Goal: Task Accomplishment & Management: Use online tool/utility

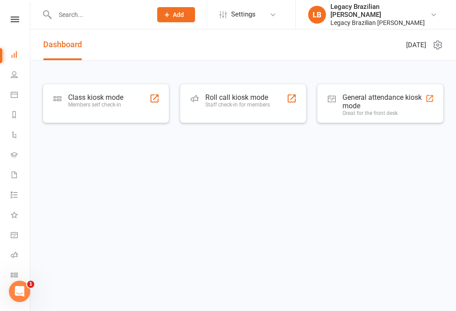
click at [110, 95] on div "Class kiosk mode" at bounding box center [95, 97] width 55 height 8
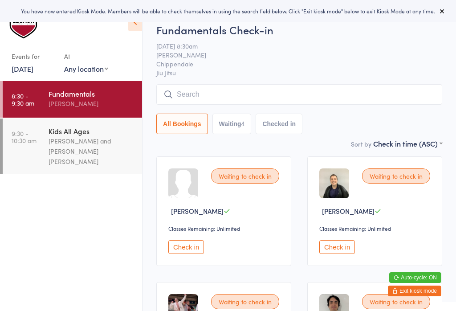
click at [343, 96] on input "search" at bounding box center [299, 94] width 286 height 20
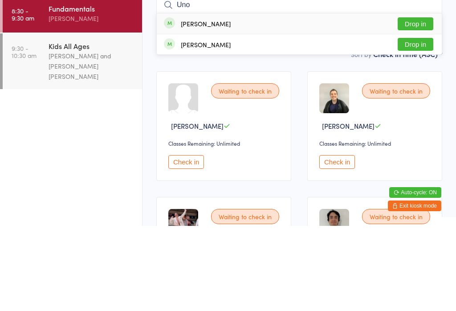
type input "Uno"
click at [413, 102] on button "Drop in" at bounding box center [415, 108] width 36 height 13
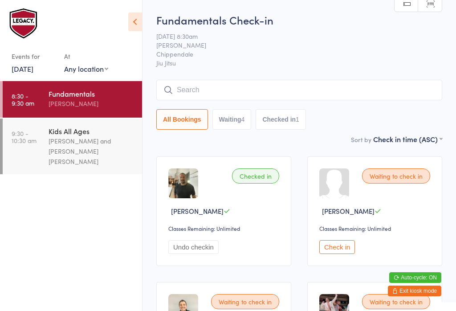
click at [287, 94] on input "search" at bounding box center [299, 90] width 286 height 20
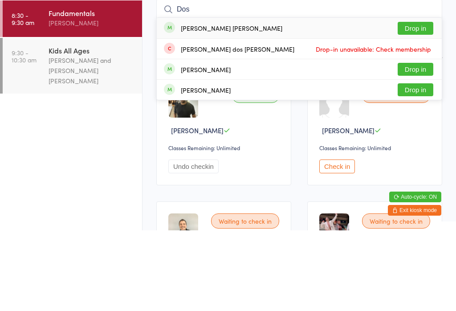
type input "Dos"
click at [421, 102] on button "Drop in" at bounding box center [415, 108] width 36 height 13
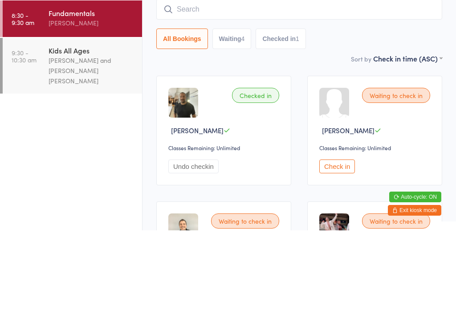
scroll to position [81, 0]
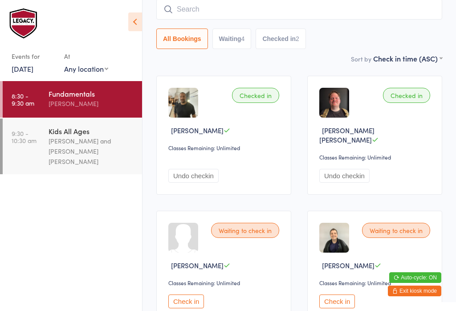
click at [361, 17] on input "search" at bounding box center [299, 9] width 286 height 20
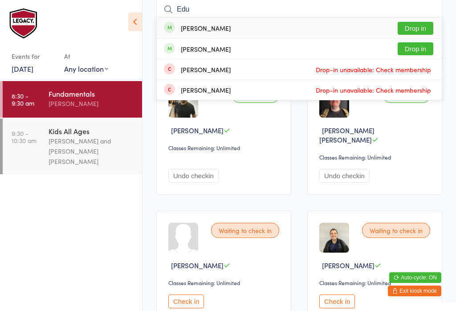
type input "Edu"
click at [418, 29] on button "Drop in" at bounding box center [415, 28] width 36 height 13
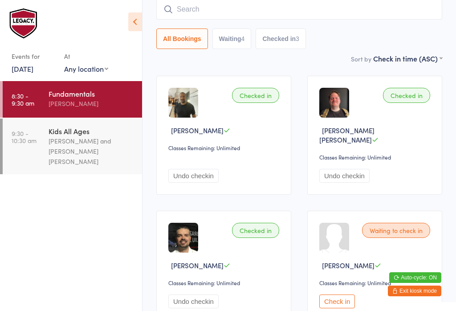
click at [294, 17] on input "search" at bounding box center [299, 9] width 286 height 20
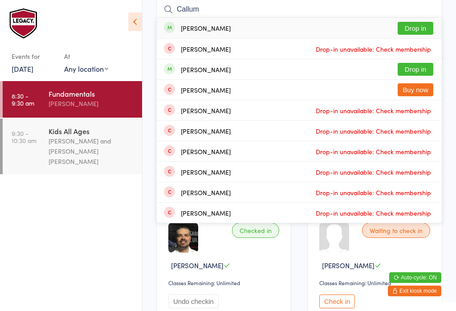
type input "Callum"
click at [420, 66] on button "Drop in" at bounding box center [415, 69] width 36 height 13
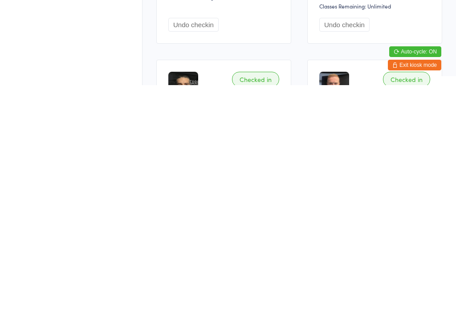
scroll to position [0, 0]
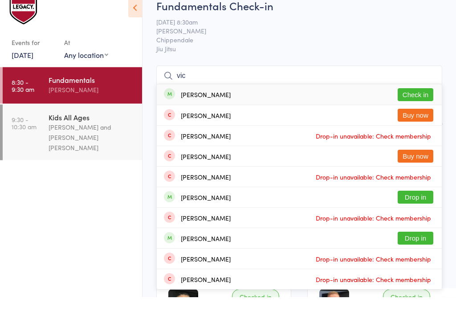
type input "vic"
click at [429, 102] on button "Check in" at bounding box center [415, 108] width 36 height 13
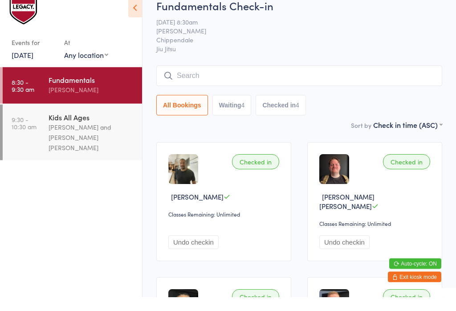
scroll to position [14, 0]
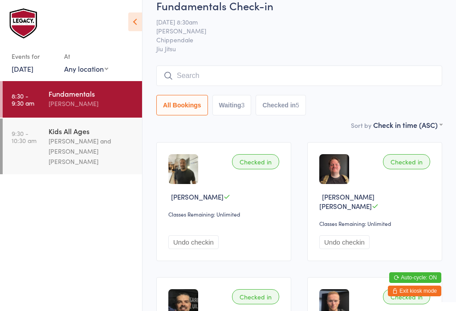
click at [336, 66] on input "search" at bounding box center [299, 75] width 286 height 20
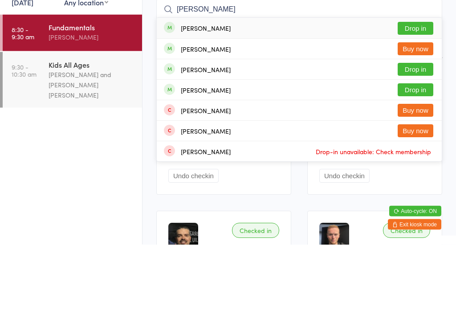
type input "[PERSON_NAME]"
click at [423, 89] on button "Drop in" at bounding box center [415, 95] width 36 height 13
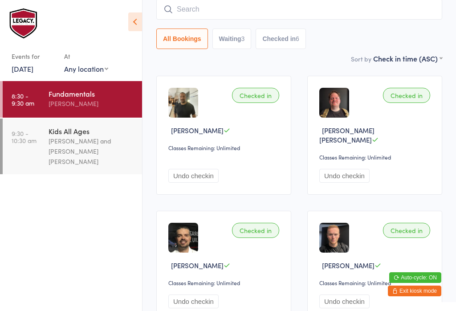
click at [266, 11] on input "search" at bounding box center [299, 9] width 286 height 20
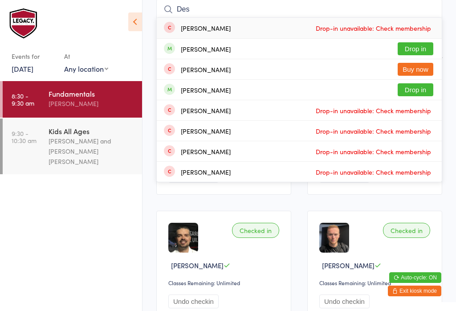
type input "Des"
click at [411, 43] on button "Drop in" at bounding box center [415, 48] width 36 height 13
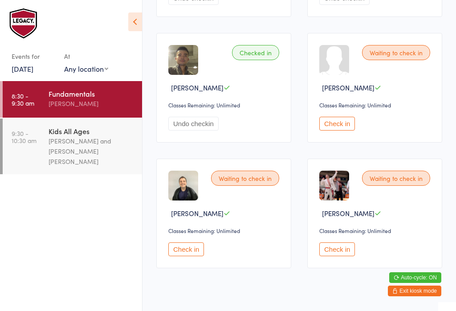
scroll to position [513, 0]
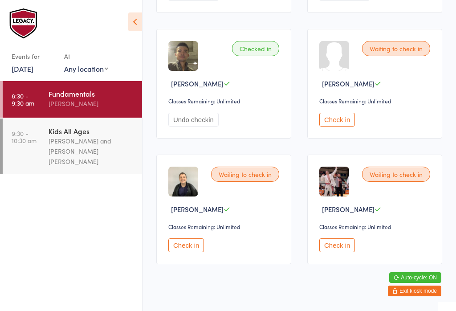
click at [333, 252] on button "Check in" at bounding box center [337, 245] width 36 height 14
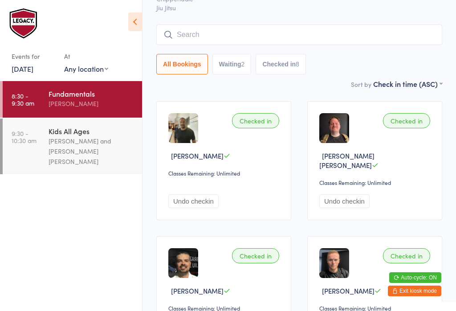
scroll to position [0, 0]
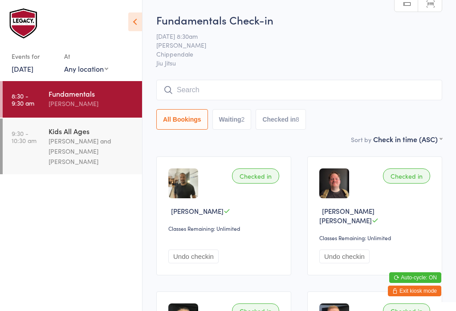
click at [189, 100] on input "search" at bounding box center [299, 90] width 286 height 20
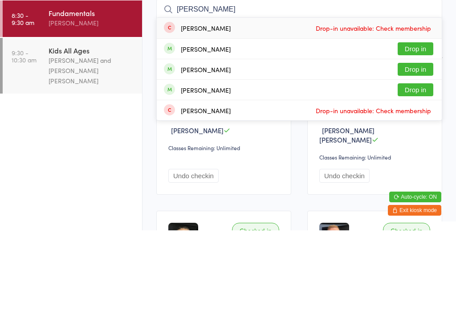
type input "[PERSON_NAME]"
click at [404, 123] on button "Drop in" at bounding box center [415, 129] width 36 height 13
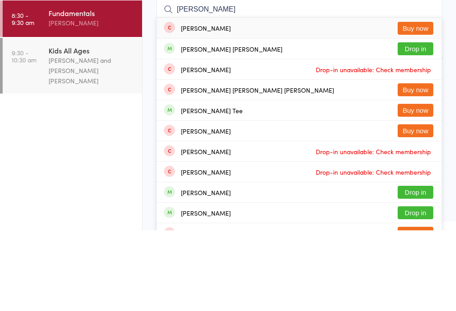
type input "[PERSON_NAME]"
click at [428, 123] on button "Drop in" at bounding box center [415, 129] width 36 height 13
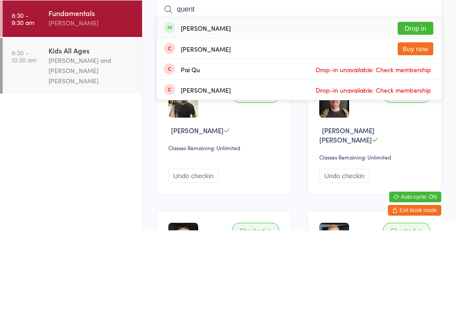
type input "quent"
click at [413, 102] on button "Drop in" at bounding box center [415, 108] width 36 height 13
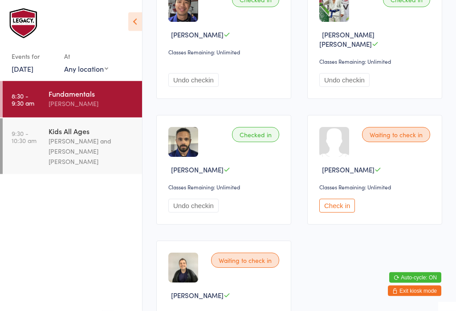
scroll to position [689, 0]
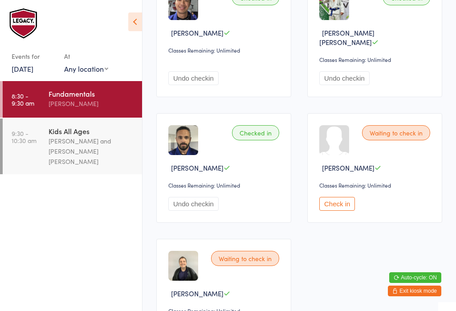
click at [339, 204] on button "Check in" at bounding box center [337, 204] width 36 height 14
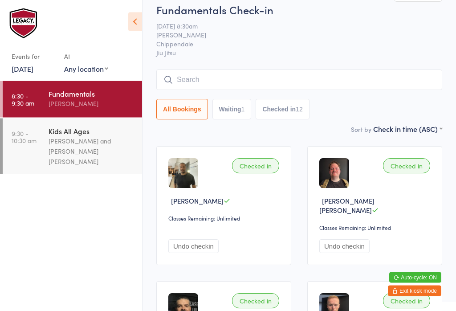
scroll to position [0, 0]
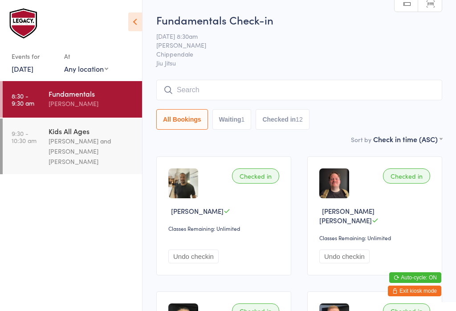
click at [334, 94] on input "search" at bounding box center [299, 90] width 286 height 20
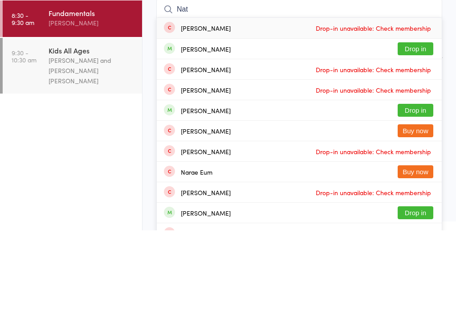
type input "Nat"
click at [414, 123] on button "Drop in" at bounding box center [415, 129] width 36 height 13
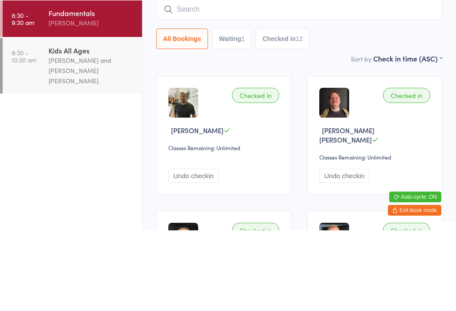
scroll to position [81, 0]
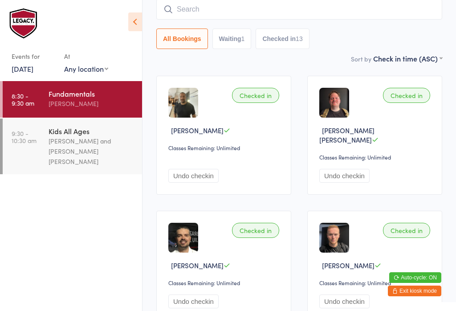
click at [254, 15] on input "search" at bounding box center [299, 9] width 286 height 20
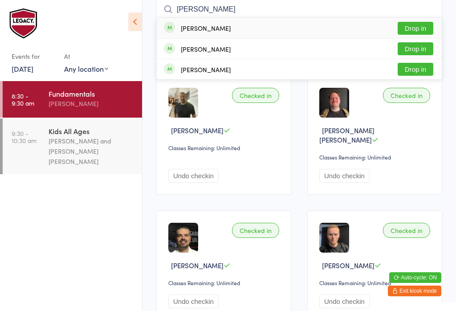
type input "[PERSON_NAME]"
click at [427, 28] on button "Drop in" at bounding box center [415, 28] width 36 height 13
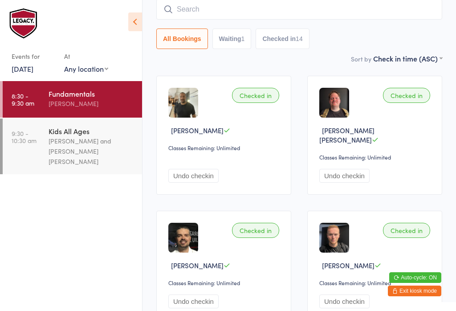
click at [293, 13] on input "search" at bounding box center [299, 9] width 286 height 20
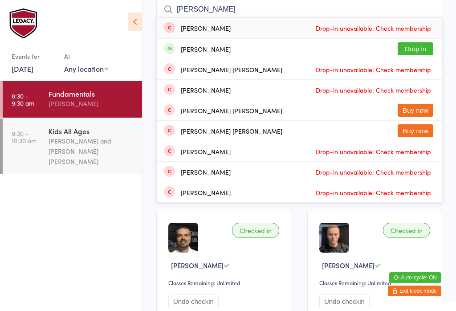
type input "[PERSON_NAME]"
click at [430, 44] on button "Drop in" at bounding box center [415, 48] width 36 height 13
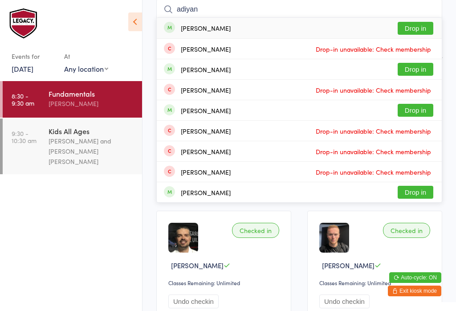
type input "adiyan"
click at [413, 22] on button "Drop in" at bounding box center [415, 28] width 36 height 13
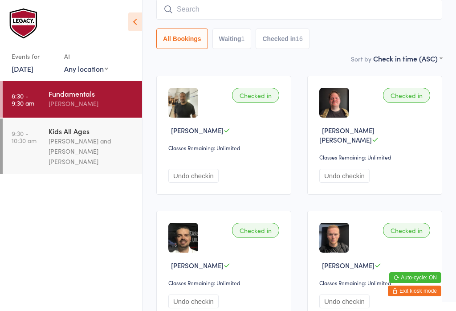
click at [359, 17] on input "search" at bounding box center [299, 9] width 286 height 20
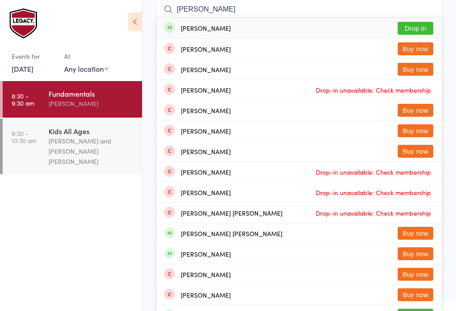
type input "[PERSON_NAME]"
click at [418, 23] on button "Drop in" at bounding box center [415, 28] width 36 height 13
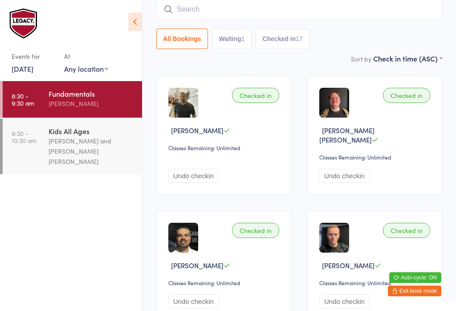
click at [320, 27] on div "All Bookings Waiting 1 Checked in 17" at bounding box center [299, 24] width 286 height 50
click at [336, 15] on input "search" at bounding box center [299, 9] width 286 height 20
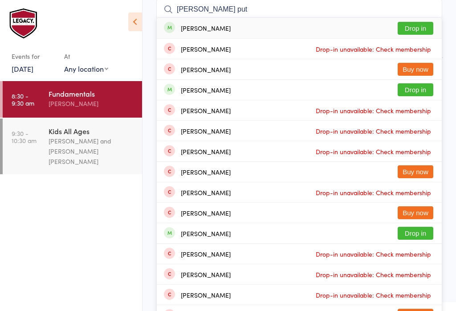
type input "[PERSON_NAME] put"
click at [422, 28] on button "Drop in" at bounding box center [415, 28] width 36 height 13
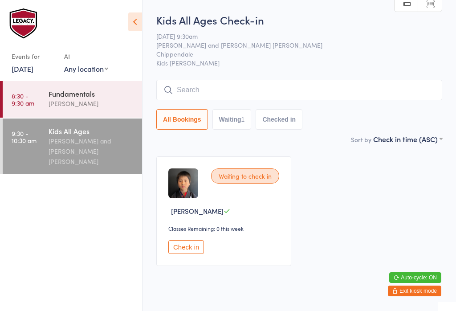
click at [275, 74] on div "Kids All Ages Check-in [DATE] 9:30am [PERSON_NAME] and [PERSON_NAME] [PERSON_NA…" at bounding box center [299, 72] width 286 height 121
click at [310, 94] on input "search" at bounding box center [299, 90] width 286 height 20
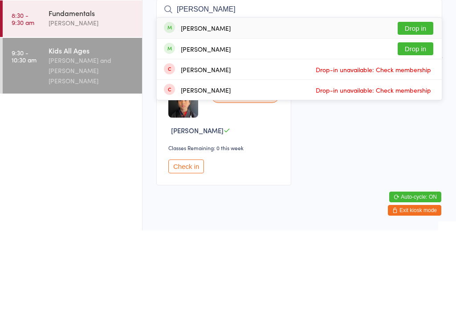
type input "[PERSON_NAME]"
click at [416, 123] on button "Drop in" at bounding box center [415, 129] width 36 height 13
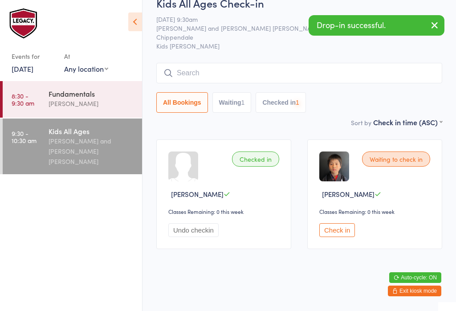
click at [343, 66] on input "search" at bounding box center [299, 73] width 286 height 20
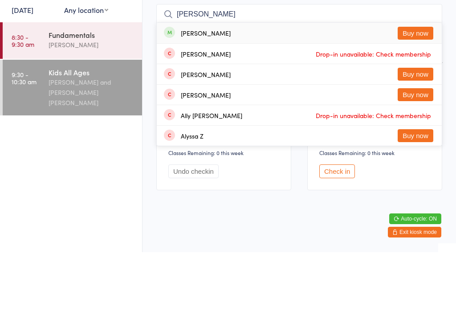
type input "[PERSON_NAME]"
click at [303, 81] on div "[PERSON_NAME] Buy now" at bounding box center [299, 91] width 285 height 20
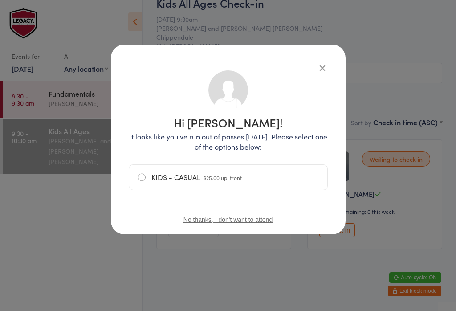
click at [324, 67] on button "button" at bounding box center [322, 67] width 11 height 11
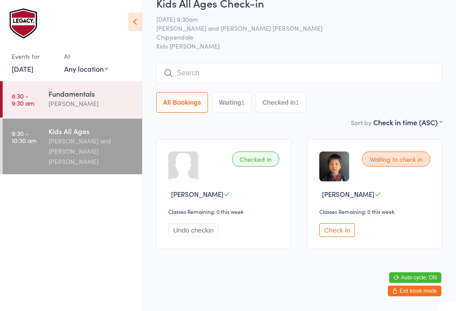
click at [103, 97] on div "Fundamentals" at bounding box center [91, 94] width 86 height 10
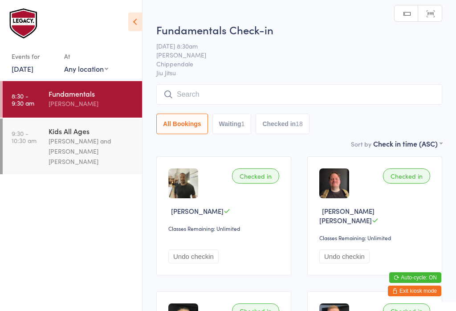
click at [238, 126] on button "Waiting 1" at bounding box center [231, 123] width 39 height 20
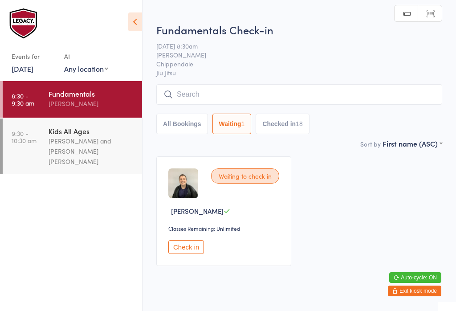
click at [287, 133] on button "Checked in 18" at bounding box center [281, 123] width 53 height 20
select select "4"
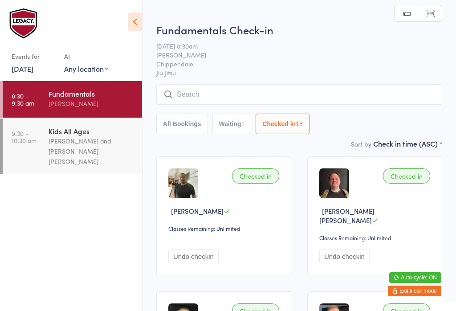
click at [185, 127] on button "All Bookings" at bounding box center [182, 123] width 52 height 20
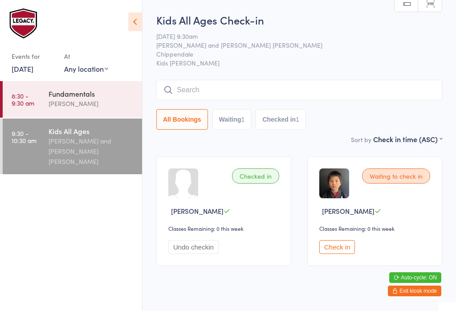
click at [298, 106] on div "All Bookings Waiting 1 Checked in 1" at bounding box center [299, 105] width 286 height 50
click at [307, 91] on input "search" at bounding box center [299, 90] width 286 height 20
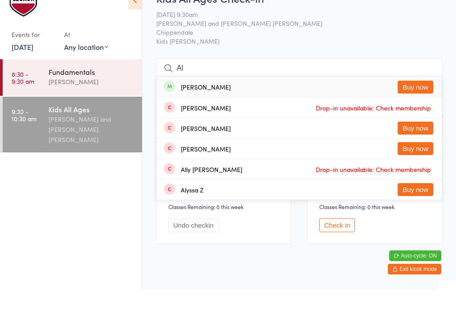
type input "A"
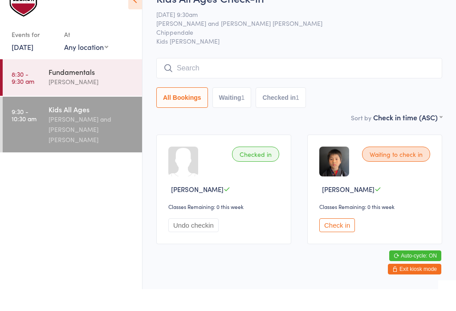
click at [281, 109] on button "Checked in 1" at bounding box center [280, 119] width 50 height 20
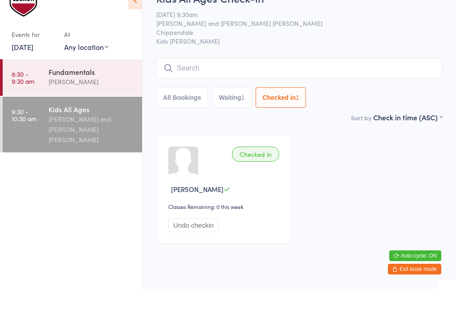
scroll to position [22, 0]
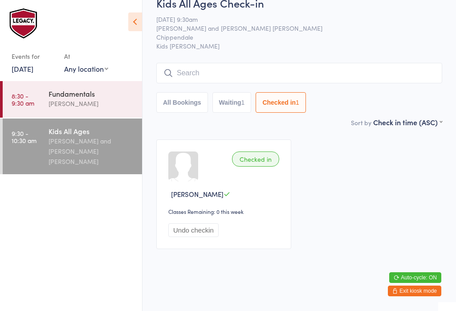
click at [277, 103] on button "Checked in 1" at bounding box center [280, 102] width 50 height 20
click at [279, 98] on button "Checked in 1" at bounding box center [280, 102] width 50 height 20
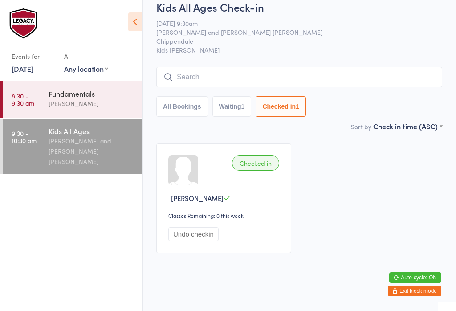
click at [197, 77] on input "search" at bounding box center [299, 77] width 286 height 20
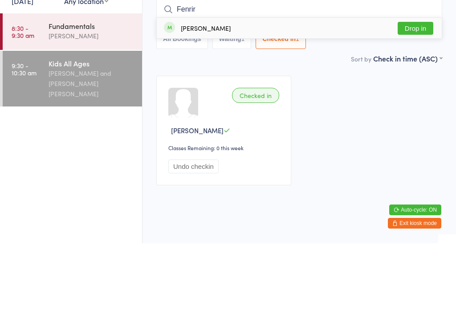
type input "Fenrir"
click at [181, 85] on div "[PERSON_NAME] Drop in" at bounding box center [299, 95] width 285 height 20
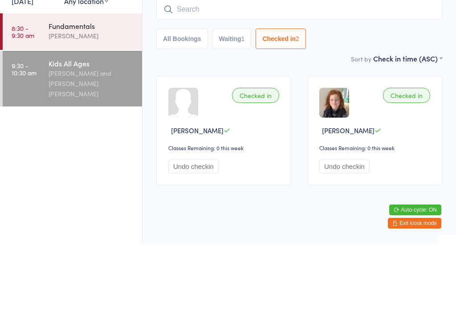
scroll to position [22, 0]
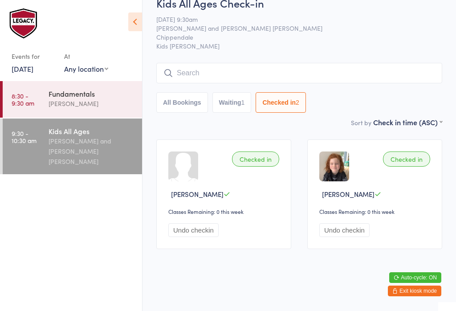
click at [89, 141] on div "[PERSON_NAME] and [PERSON_NAME] [PERSON_NAME]" at bounding box center [91, 151] width 86 height 31
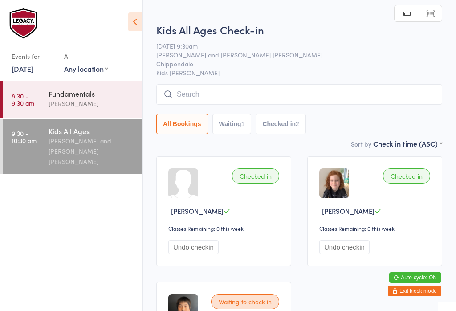
click at [230, 94] on input "search" at bounding box center [299, 94] width 286 height 20
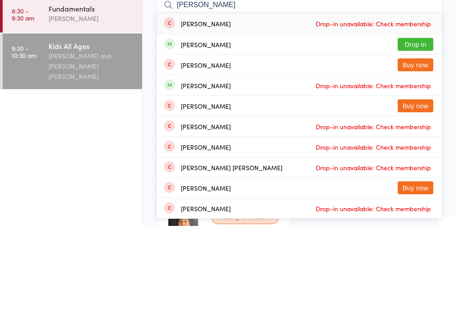
type input "[PERSON_NAME]"
click at [422, 123] on button "Drop in" at bounding box center [415, 129] width 36 height 13
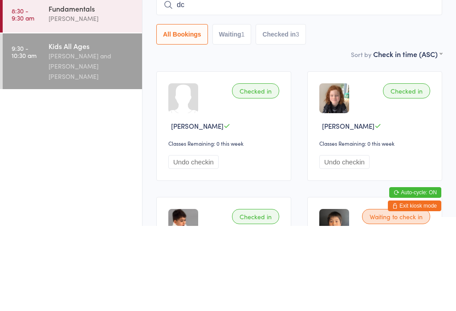
type input "d"
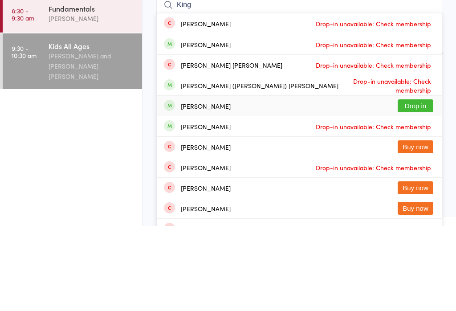
type input "King"
click at [276, 181] on div "[DEMOGRAPHIC_DATA][PERSON_NAME] Drop in" at bounding box center [299, 191] width 285 height 20
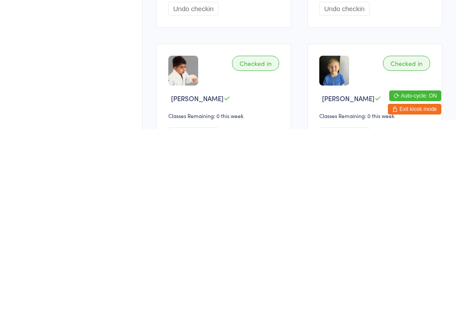
scroll to position [60, 0]
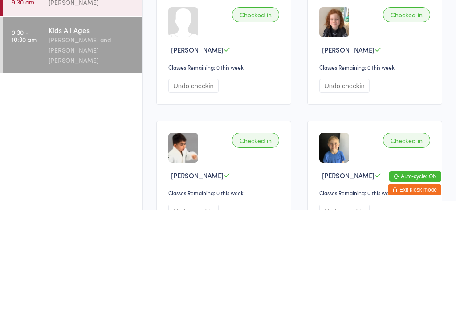
click at [91, 126] on div "Kids All Ages" at bounding box center [91, 131] width 86 height 10
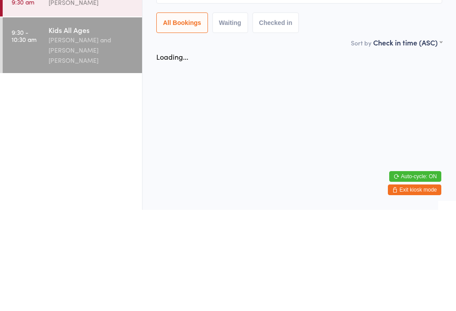
scroll to position [0, 0]
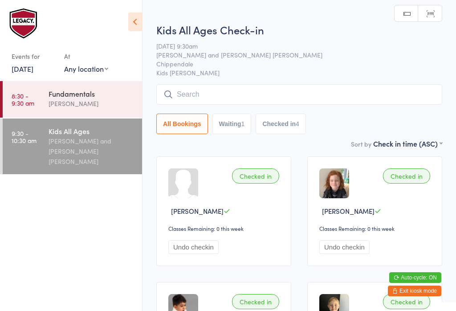
click at [235, 81] on div "Kids All Ages Check-in [DATE] 9:30am [PERSON_NAME] and [PERSON_NAME] [PERSON_NA…" at bounding box center [299, 80] width 286 height 116
click at [236, 90] on input "search" at bounding box center [299, 94] width 286 height 20
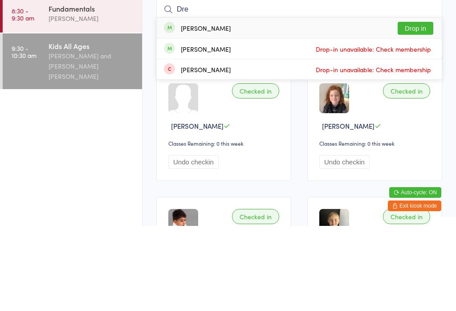
type input "Dre"
click at [417, 107] on button "Drop in" at bounding box center [415, 113] width 36 height 13
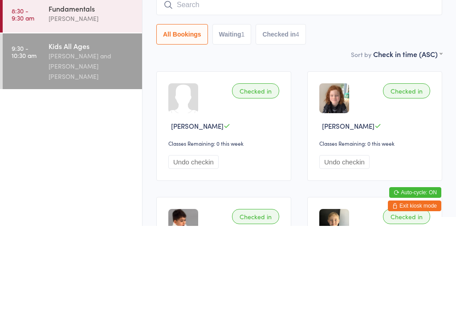
scroll to position [85, 0]
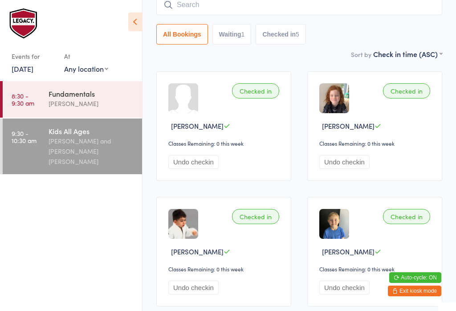
click at [27, 147] on link "9:30 - 10:30 am Kids All Ages [PERSON_NAME] and [PERSON_NAME] [PERSON_NAME]" at bounding box center [72, 146] width 139 height 56
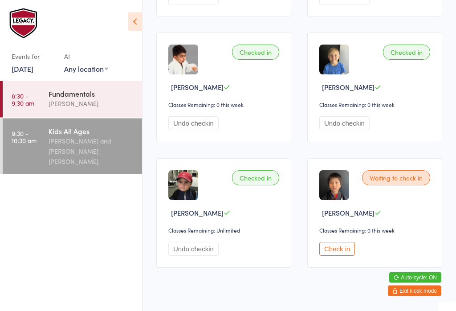
scroll to position [263, 0]
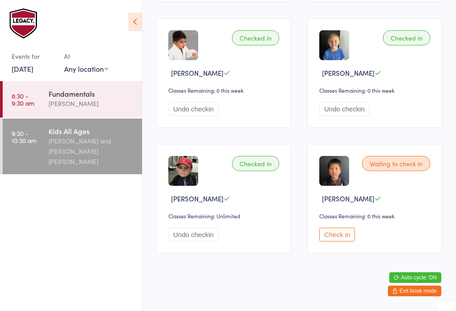
click at [334, 241] on button "Check in" at bounding box center [337, 234] width 36 height 14
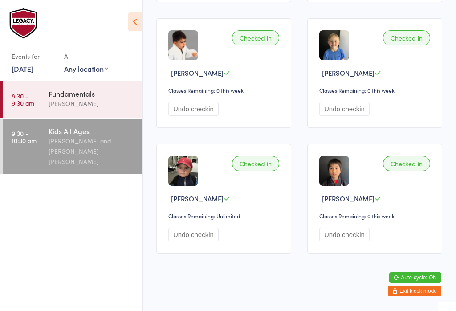
click at [129, 20] on icon at bounding box center [135, 21] width 14 height 19
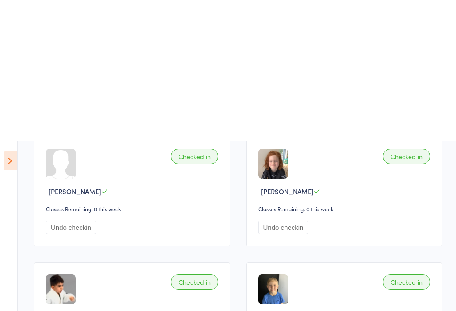
scroll to position [0, 0]
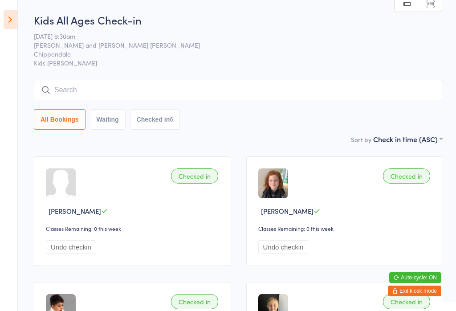
click at [75, 88] on input "search" at bounding box center [238, 90] width 408 height 20
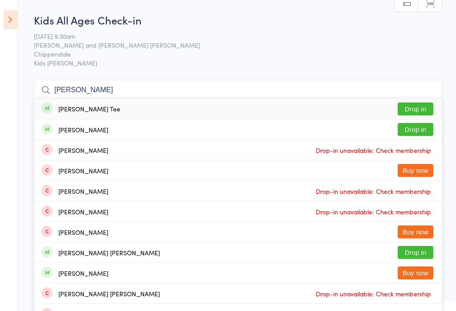
type input "[PERSON_NAME]"
click at [426, 106] on button "Drop in" at bounding box center [415, 108] width 36 height 13
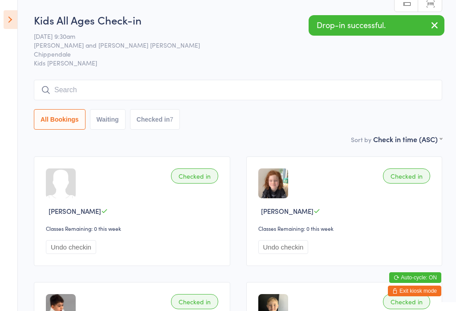
click at [77, 91] on input "search" at bounding box center [238, 90] width 408 height 20
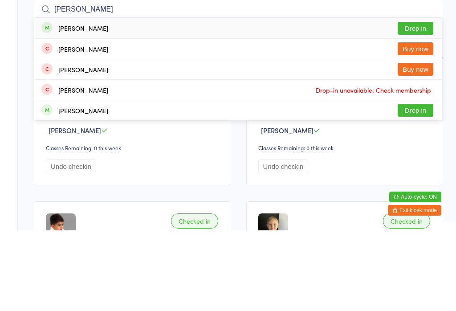
type input "[PERSON_NAME]"
click at [427, 102] on button "Drop in" at bounding box center [415, 108] width 36 height 13
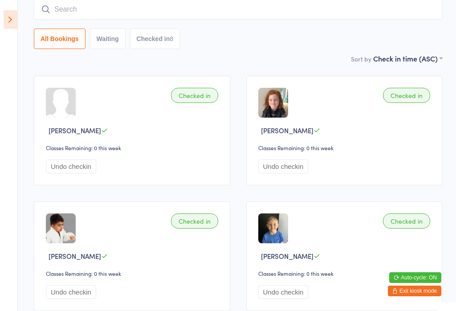
click at [12, 8] on aside "Events for [DATE] [DATE] [DATE] Sun Mon Tue Wed Thu Fri Sat 40 28 29 30 01 02 0…" at bounding box center [9, 155] width 18 height 311
click at [17, 23] on icon at bounding box center [11, 19] width 14 height 19
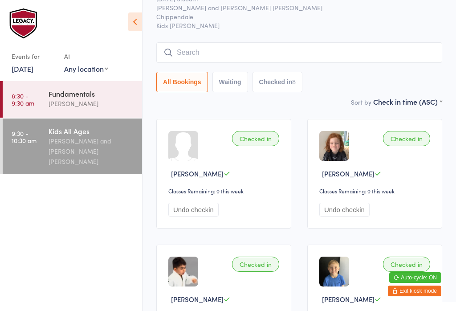
click at [233, 47] on input "search" at bounding box center [299, 52] width 286 height 20
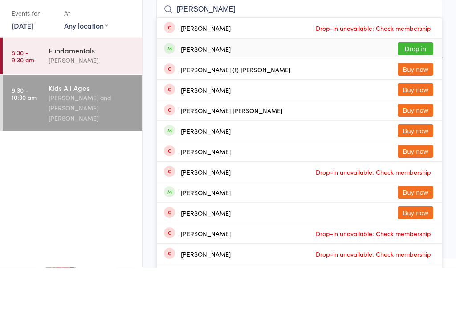
type input "[PERSON_NAME]"
click at [371, 82] on div "[PERSON_NAME] Drop in" at bounding box center [299, 92] width 285 height 20
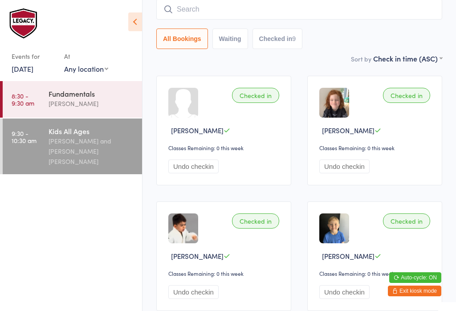
scroll to position [22, 0]
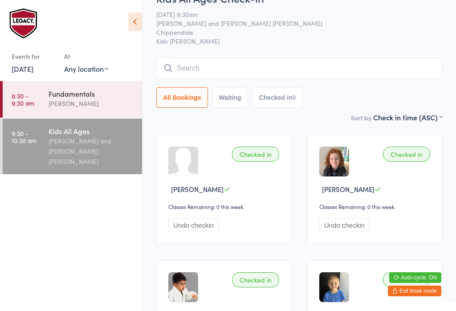
click at [246, 69] on input "search" at bounding box center [299, 68] width 286 height 20
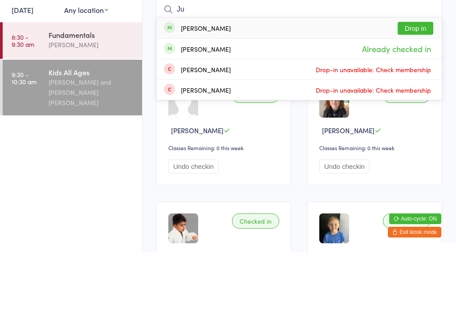
type input "J"
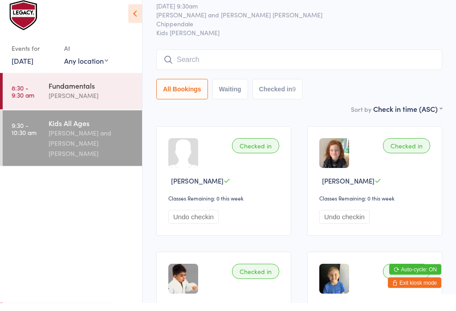
click at [419, 36] on span "Kids [PERSON_NAME]" at bounding box center [299, 40] width 286 height 9
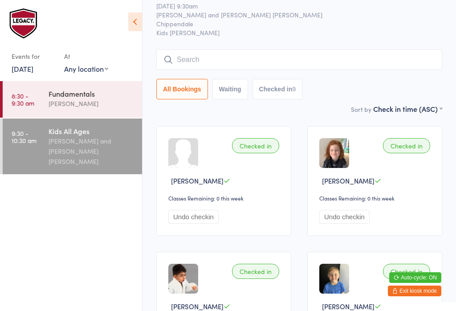
scroll to position [37, 0]
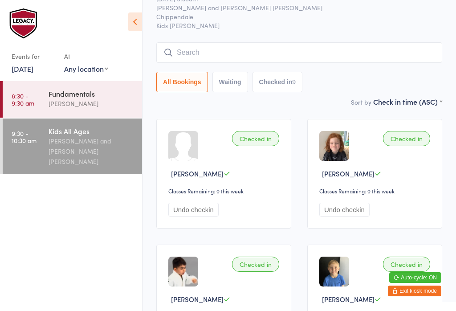
click at [79, 137] on div "[PERSON_NAME] and [PERSON_NAME] [PERSON_NAME]" at bounding box center [91, 151] width 86 height 31
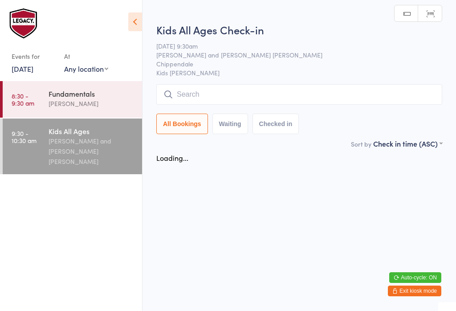
scroll to position [0, 0]
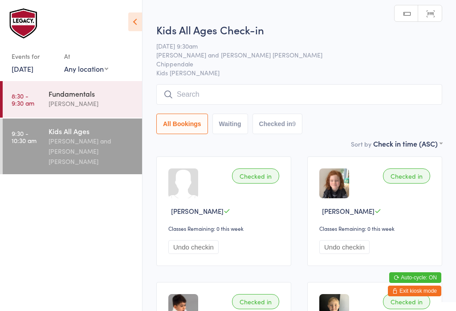
click at [76, 199] on ul "8:30 - 9:30 am Fundamentals [PERSON_NAME] 9:30 - 10:30 am Kids All Ages [PERSON…" at bounding box center [71, 196] width 142 height 230
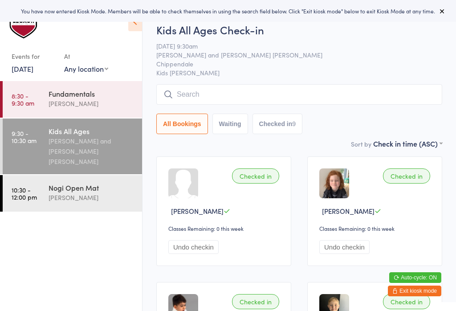
click at [124, 182] on div "Nogi Open Mat" at bounding box center [91, 187] width 86 height 10
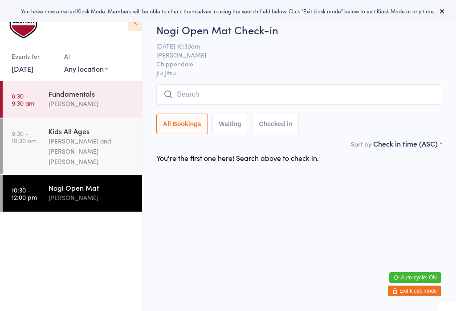
click at [359, 94] on input "search" at bounding box center [299, 94] width 286 height 20
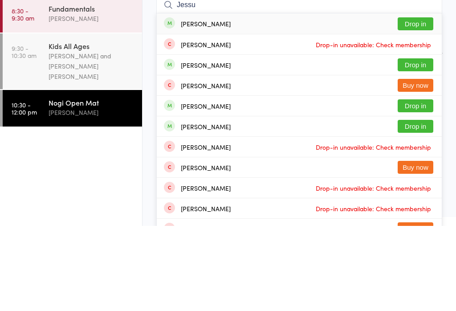
type input "Jessu"
click at [415, 102] on button "Drop in" at bounding box center [415, 108] width 36 height 13
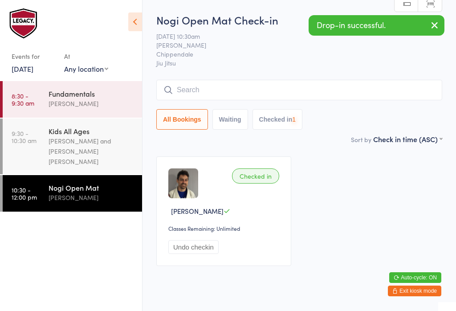
click at [307, 87] on input "search" at bounding box center [299, 90] width 286 height 20
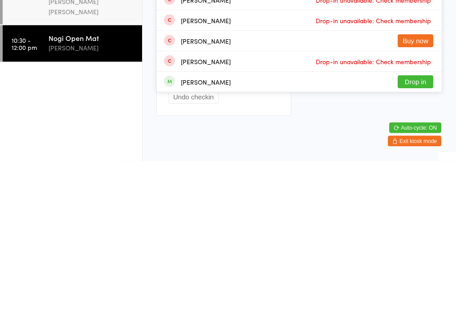
type input "Isabe"
click at [412, 225] on button "Drop in" at bounding box center [415, 231] width 36 height 13
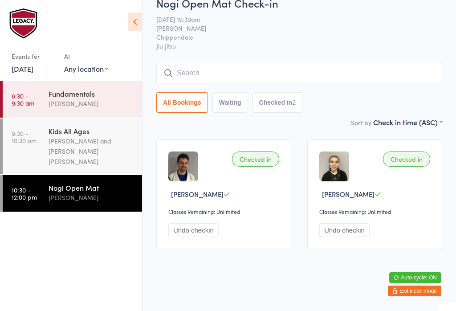
click at [242, 71] on input "search" at bounding box center [299, 73] width 286 height 20
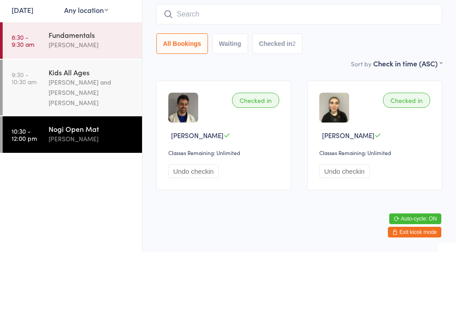
click at [386, 92] on div "All Bookings Waiting Checked in 2" at bounding box center [299, 102] width 286 height 20
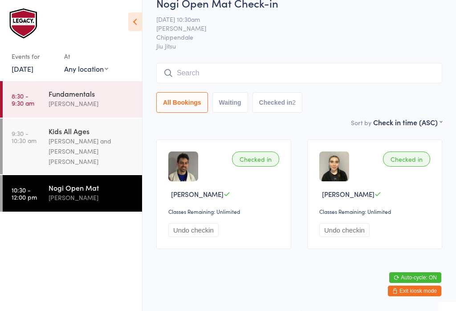
click at [257, 67] on input "search" at bounding box center [299, 73] width 286 height 20
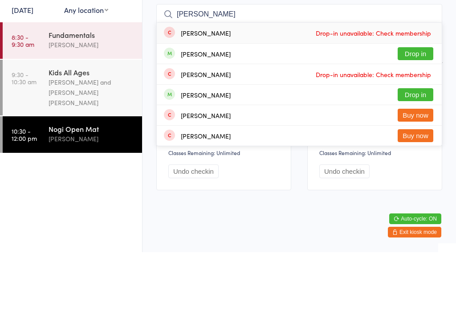
type input "Alicia"
click at [420, 106] on button "Drop in" at bounding box center [415, 112] width 36 height 13
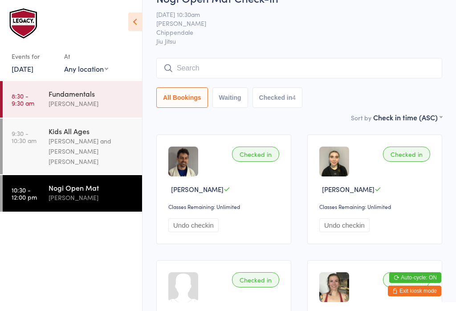
click at [304, 69] on input "search" at bounding box center [299, 68] width 286 height 20
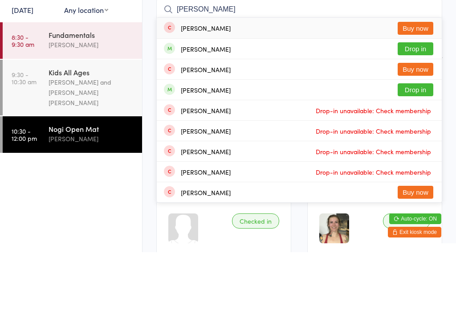
type input "Lewis mar"
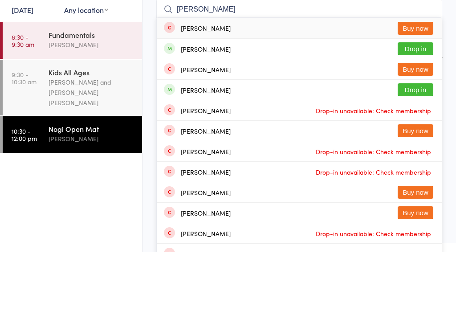
click at [141, 81] on div "Fundamentals Werique Oliveira" at bounding box center [94, 98] width 93 height 35
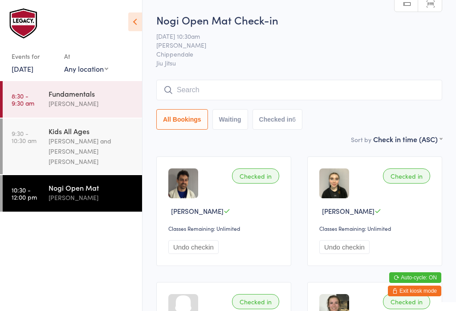
click at [398, 92] on input "search" at bounding box center [299, 90] width 286 height 20
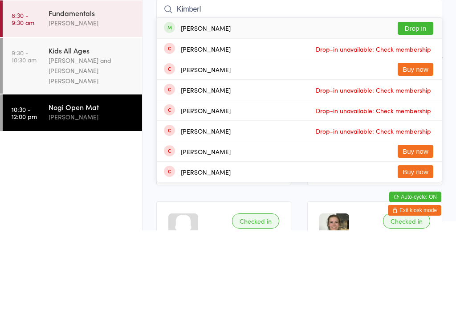
type input "Kimberl"
click at [415, 102] on button "Drop in" at bounding box center [415, 108] width 36 height 13
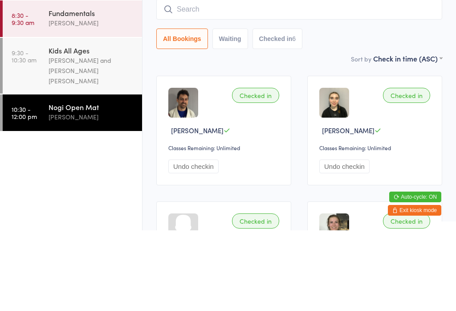
scroll to position [81, 0]
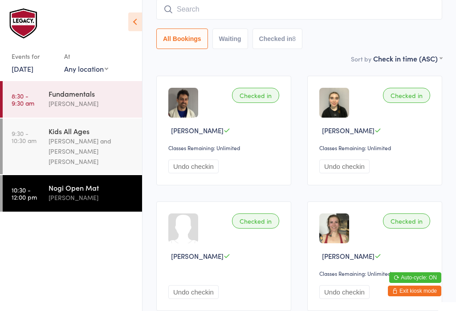
click at [359, 15] on input "search" at bounding box center [299, 9] width 286 height 20
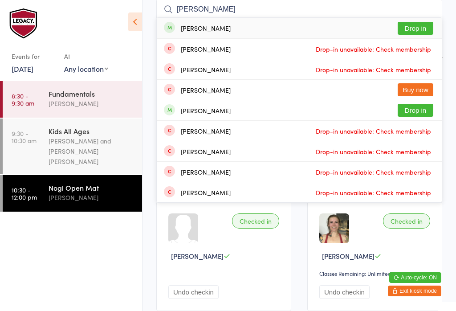
type input "Brendan"
click at [424, 25] on button "Drop in" at bounding box center [415, 28] width 36 height 13
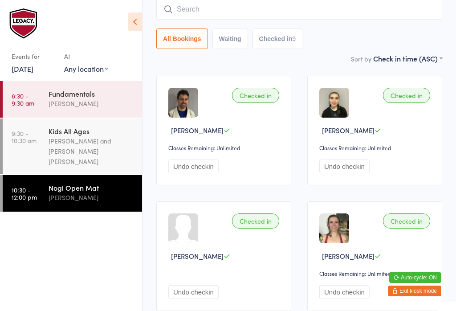
click at [337, 38] on div "All Bookings Waiting Checked in 9" at bounding box center [299, 38] width 286 height 20
click at [99, 192] on div "[PERSON_NAME]" at bounding box center [91, 197] width 86 height 10
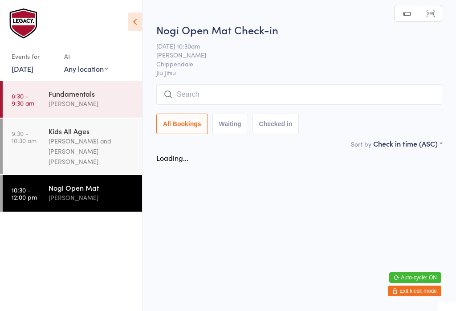
scroll to position [0, 0]
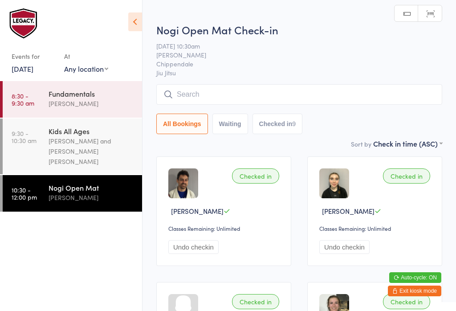
click at [294, 96] on input "search" at bounding box center [299, 94] width 286 height 20
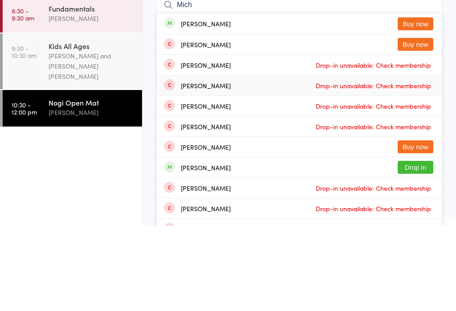
type input "Mich"
click at [266, 160] on div "Michael Breen Drop-in unavailable: Check membership" at bounding box center [299, 170] width 285 height 20
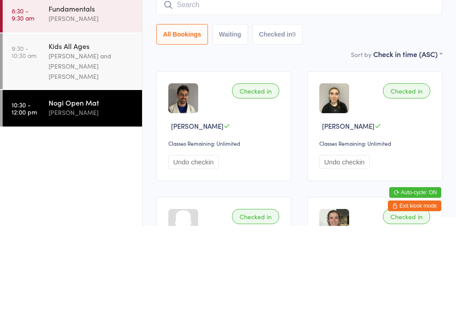
click at [428, 109] on div "All Bookings Waiting Checked in 9" at bounding box center [299, 119] width 286 height 20
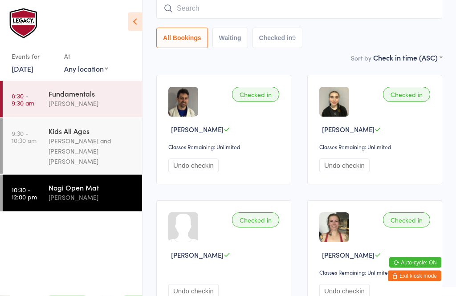
scroll to position [48, 0]
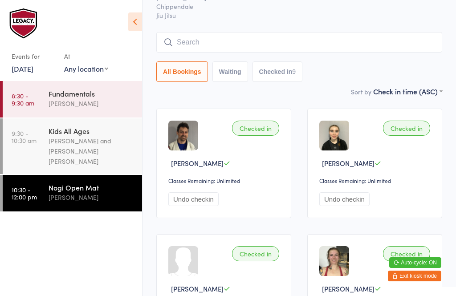
click at [317, 37] on input "search" at bounding box center [299, 42] width 286 height 20
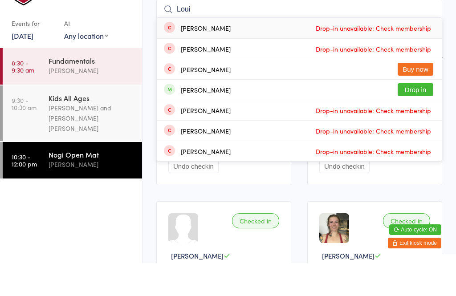
type input "Loui"
click at [415, 116] on button "Drop in" at bounding box center [415, 122] width 36 height 13
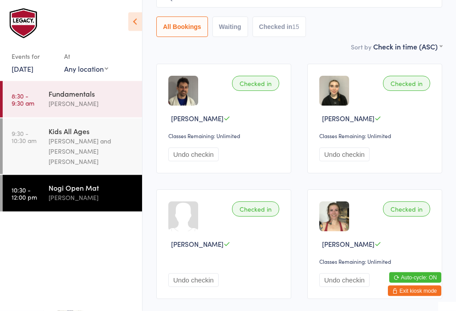
scroll to position [0, 0]
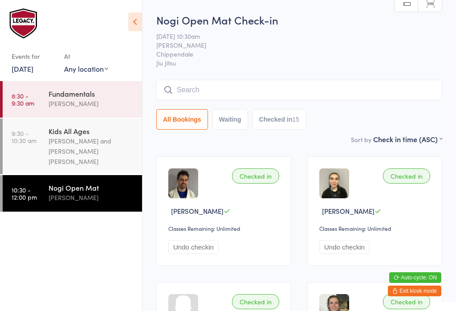
click at [248, 87] on input "search" at bounding box center [299, 90] width 286 height 20
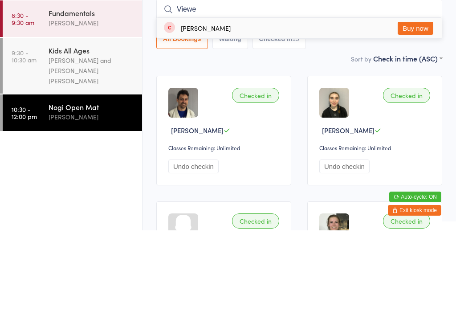
type input "Viewe"
click at [415, 102] on button "Buy now" at bounding box center [415, 108] width 36 height 13
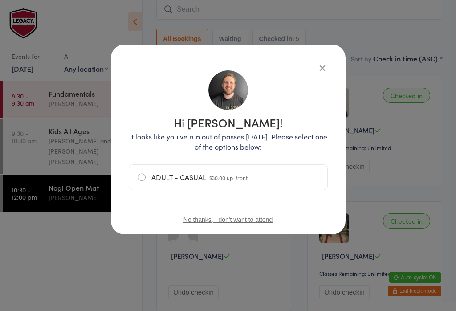
click at [323, 67] on button "button" at bounding box center [322, 67] width 11 height 11
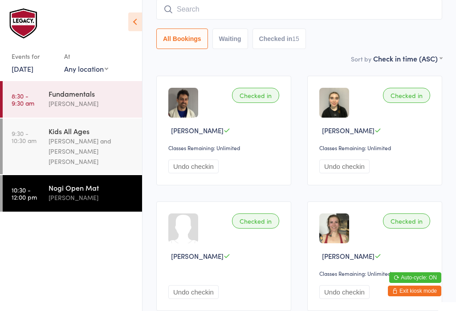
click at [186, 5] on input "search" at bounding box center [299, 9] width 286 height 20
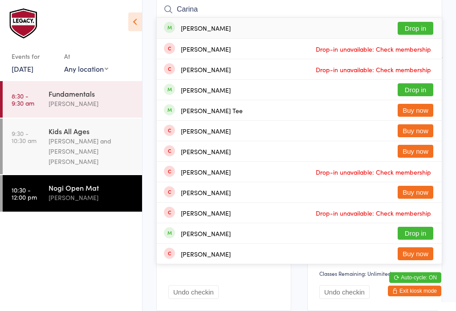
type input "Carina"
click at [424, 30] on button "Drop in" at bounding box center [415, 28] width 36 height 13
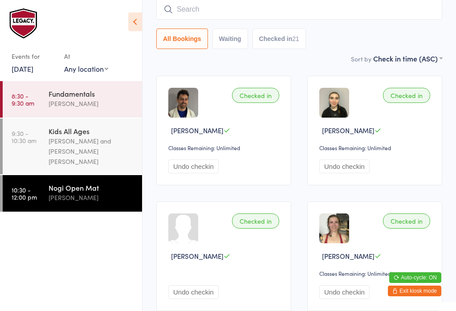
click at [262, 8] on input "search" at bounding box center [299, 9] width 286 height 20
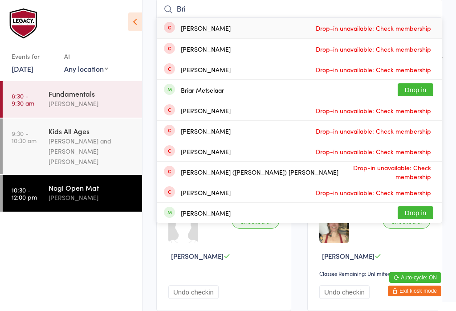
type input "Bri"
click at [420, 96] on button "Drop in" at bounding box center [415, 89] width 36 height 13
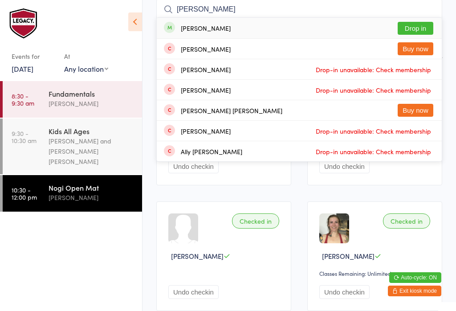
type input "Kelly"
click at [414, 30] on button "Drop in" at bounding box center [415, 28] width 36 height 13
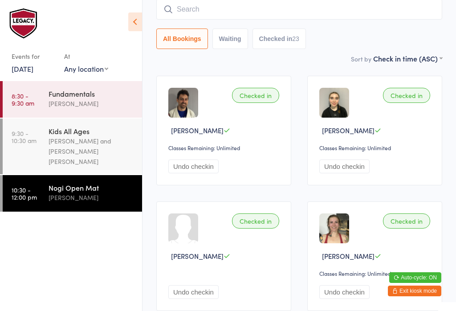
click at [330, 15] on input "search" at bounding box center [299, 9] width 286 height 20
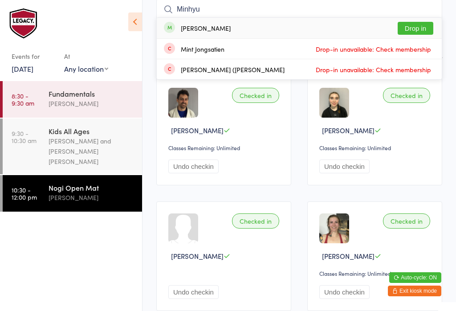
type input "Minhyu"
click at [418, 28] on button "Drop in" at bounding box center [415, 28] width 36 height 13
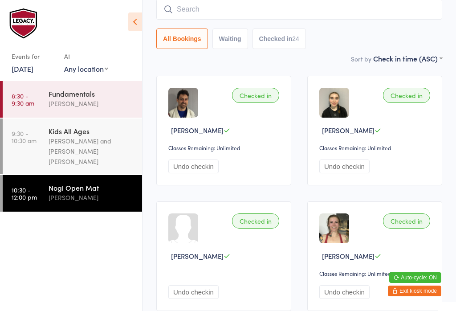
click at [315, 9] on input "search" at bounding box center [299, 9] width 286 height 20
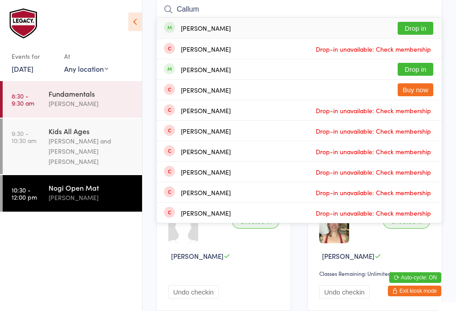
type input "Callum"
click at [420, 31] on button "Drop in" at bounding box center [415, 28] width 36 height 13
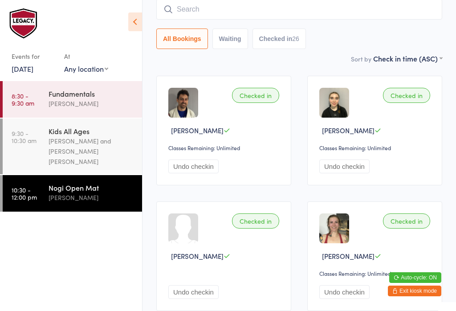
click at [275, 11] on input "search" at bounding box center [299, 9] width 286 height 20
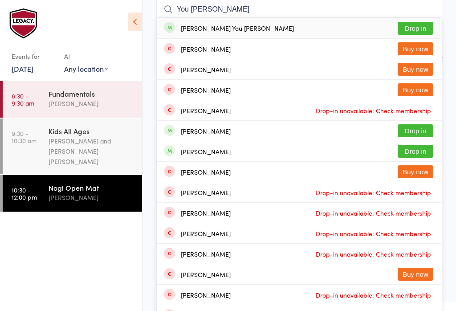
type input "You lee"
click at [243, 25] on div "Nicholas You lee Drop in" at bounding box center [299, 28] width 285 height 20
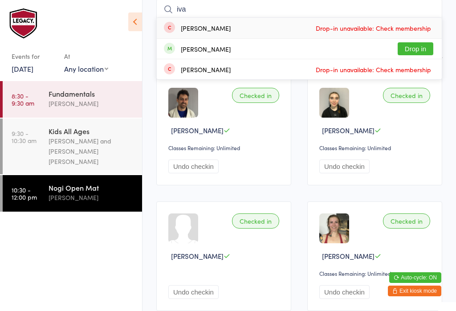
type input "iva"
click at [419, 51] on button "Drop in" at bounding box center [415, 48] width 36 height 13
